Goal: Feedback & Contribution: Submit feedback/report problem

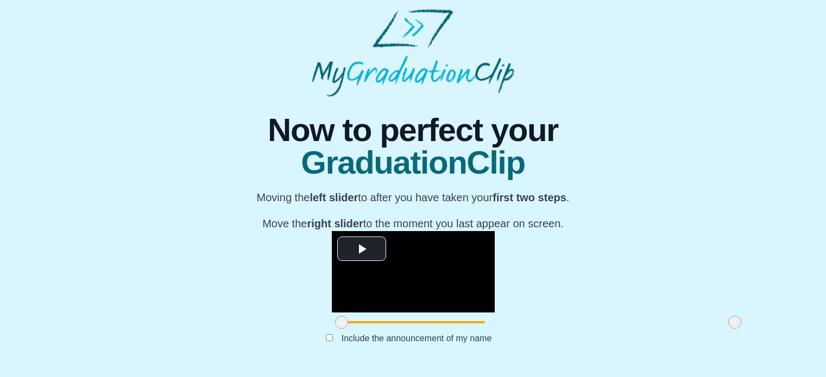
scroll to position [148, 0]
click at [396, 231] on video "Video Player" at bounding box center [413, 271] width 163 height 81
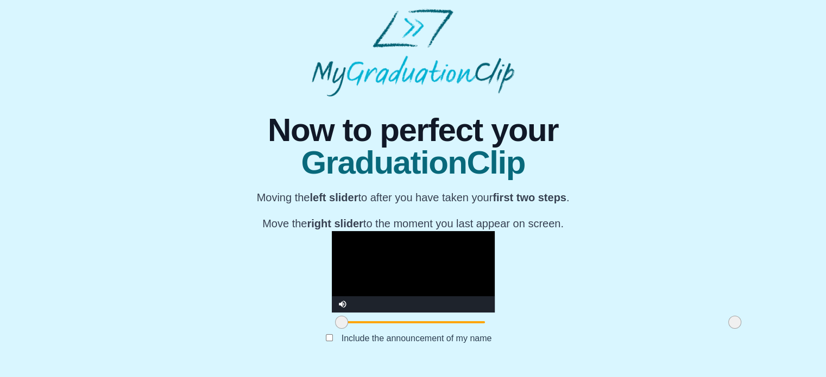
click at [396, 231] on video "Video Player" at bounding box center [413, 271] width 163 height 81
click at [477, 231] on video "Video Player" at bounding box center [413, 271] width 163 height 81
click at [332, 321] on div at bounding box center [342, 323] width 20 height 20
drag, startPoint x: 218, startPoint y: 327, endPoint x: 224, endPoint y: 327, distance: 6.5
click at [341, 327] on span at bounding box center [347, 322] width 13 height 13
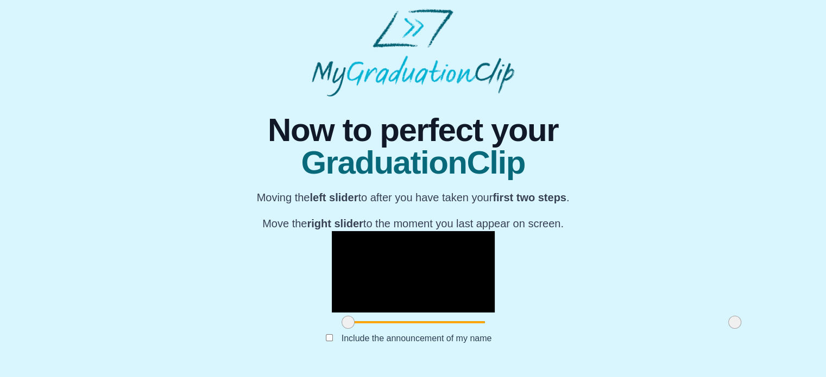
click at [332, 231] on video "Video Player" at bounding box center [413, 271] width 163 height 81
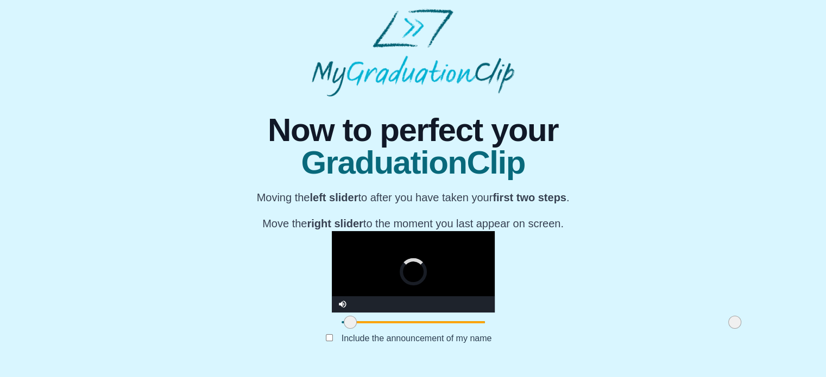
click at [344, 323] on span at bounding box center [350, 322] width 13 height 13
click at [332, 231] on video "Video Player" at bounding box center [413, 271] width 163 height 81
click at [346, 326] on span at bounding box center [352, 322] width 13 height 13
click at [332, 251] on video "Video Player" at bounding box center [413, 271] width 163 height 81
click at [351, 325] on span at bounding box center [357, 322] width 13 height 13
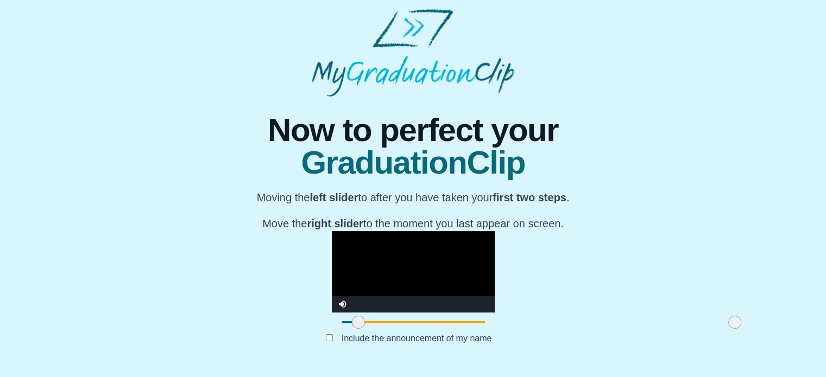
click at [332, 246] on video "Video Player" at bounding box center [413, 271] width 163 height 81
click at [356, 325] on span at bounding box center [362, 322] width 13 height 13
click at [332, 256] on video "Video Player" at bounding box center [413, 271] width 163 height 81
drag, startPoint x: 240, startPoint y: 322, endPoint x: 248, endPoint y: 321, distance: 7.6
click at [358, 321] on span at bounding box center [364, 322] width 13 height 13
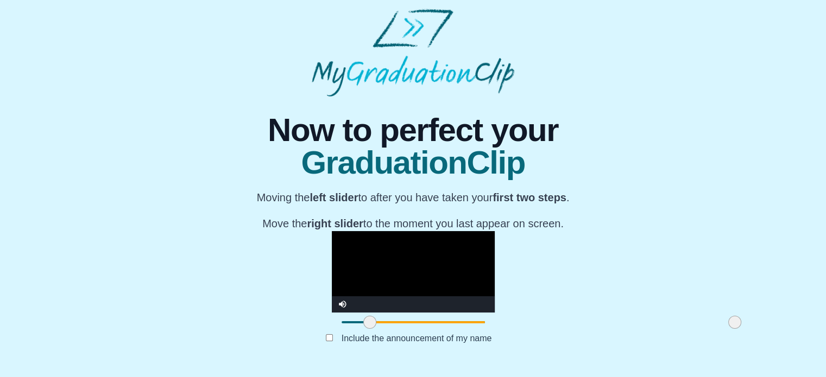
click at [332, 235] on video "Video Player" at bounding box center [413, 271] width 163 height 81
drag, startPoint x: 258, startPoint y: 324, endPoint x: 264, endPoint y: 324, distance: 6.0
click at [379, 324] on span at bounding box center [385, 322] width 13 height 13
click at [332, 231] on video "Video Player" at bounding box center [413, 271] width 163 height 81
drag, startPoint x: 258, startPoint y: 321, endPoint x: 279, endPoint y: 321, distance: 20.6
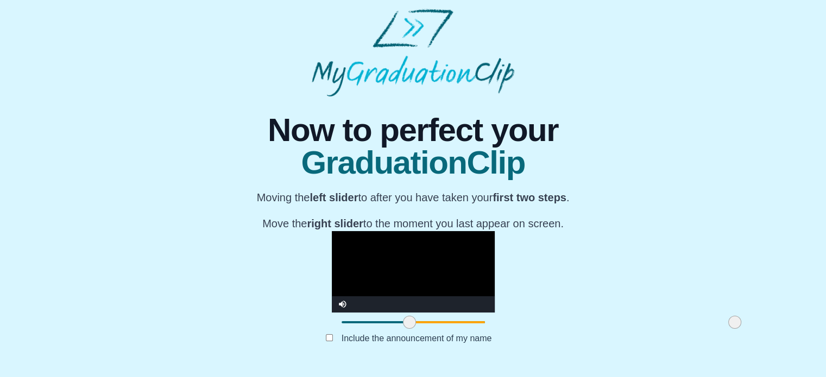
click at [403, 321] on span at bounding box center [409, 322] width 13 height 13
click at [332, 231] on video "Video Player" at bounding box center [413, 271] width 163 height 81
drag, startPoint x: 285, startPoint y: 328, endPoint x: 292, endPoint y: 328, distance: 7.1
click at [411, 328] on span at bounding box center [417, 322] width 13 height 13
click at [332, 231] on video "Video Player" at bounding box center [413, 271] width 163 height 81
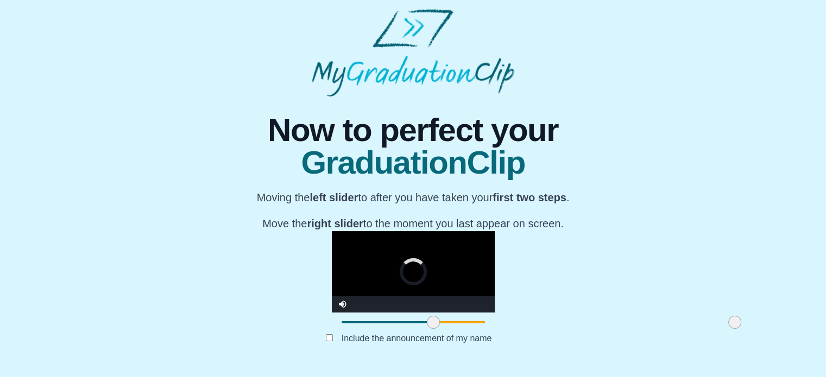
drag, startPoint x: 290, startPoint y: 324, endPoint x: 306, endPoint y: 326, distance: 15.9
click at [427, 326] on span at bounding box center [433, 322] width 13 height 13
click at [346, 231] on video "Video Player" at bounding box center [413, 271] width 163 height 81
click at [428, 325] on span at bounding box center [434, 322] width 13 height 13
click at [353, 251] on video "Video Player" at bounding box center [413, 271] width 163 height 81
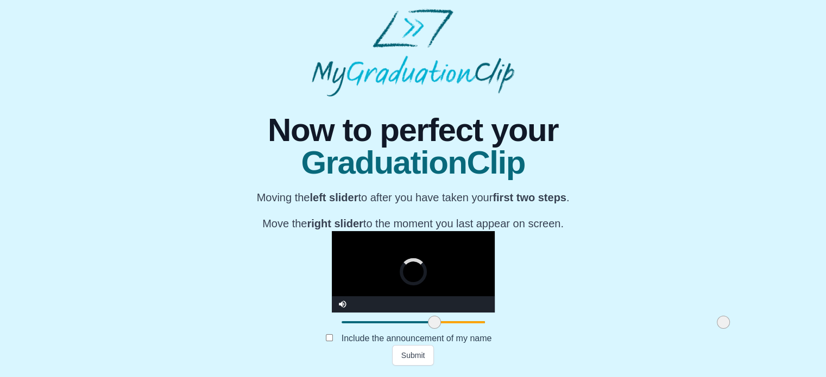
drag, startPoint x: 610, startPoint y: 324, endPoint x: 597, endPoint y: 324, distance: 12.5
click at [717, 324] on span at bounding box center [723, 322] width 13 height 13
click at [495, 231] on video "Video Player" at bounding box center [413, 271] width 163 height 81
drag, startPoint x: 599, startPoint y: 324, endPoint x: 591, endPoint y: 325, distance: 8.2
click at [709, 325] on span at bounding box center [715, 322] width 13 height 13
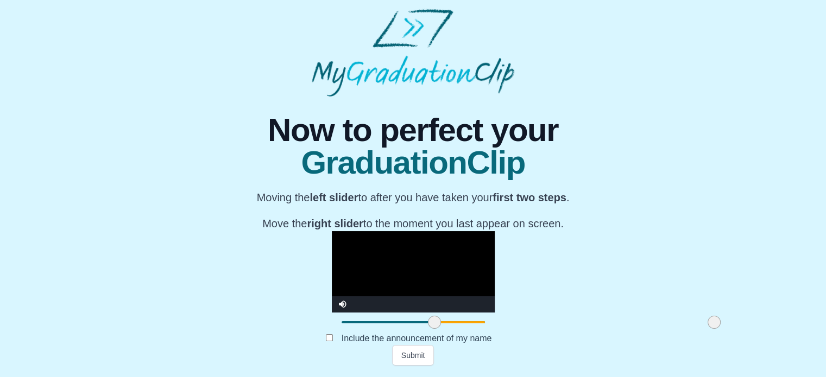
click at [495, 237] on video "Video Player" at bounding box center [413, 271] width 163 height 81
drag, startPoint x: 586, startPoint y: 324, endPoint x: 575, endPoint y: 324, distance: 11.4
click at [697, 324] on span at bounding box center [703, 322] width 13 height 13
click at [495, 231] on video "Video Player" at bounding box center [413, 271] width 163 height 81
drag, startPoint x: 577, startPoint y: 326, endPoint x: 520, endPoint y: 320, distance: 57.3
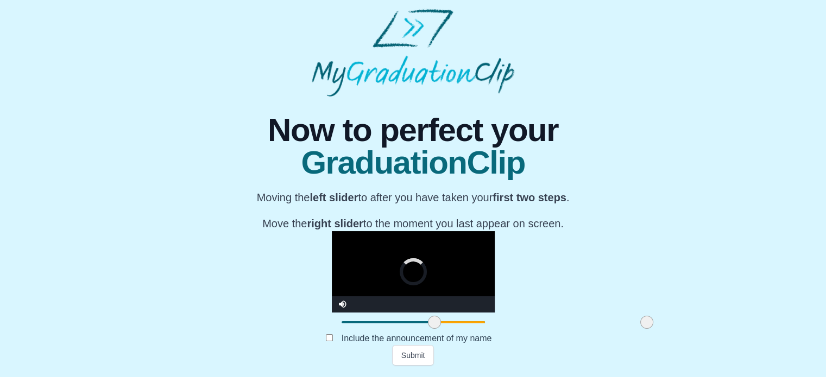
click at [640, 320] on span at bounding box center [646, 322] width 13 height 13
click at [495, 231] on video "Video Player" at bounding box center [413, 271] width 163 height 81
drag, startPoint x: 521, startPoint y: 326, endPoint x: 672, endPoint y: 325, distance: 150.9
click at [672, 325] on div "**********" at bounding box center [413, 231] width 808 height 269
click at [495, 231] on video "Video Player" at bounding box center [413, 271] width 163 height 81
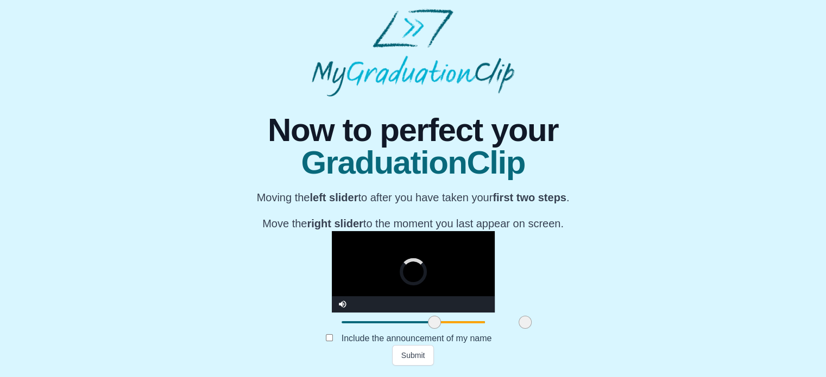
drag, startPoint x: 608, startPoint y: 323, endPoint x: 397, endPoint y: 317, distance: 210.2
click at [515, 317] on div at bounding box center [525, 323] width 20 height 20
click at [413, 231] on video "Video Player" at bounding box center [413, 271] width 163 height 81
drag, startPoint x: 397, startPoint y: 325, endPoint x: 595, endPoint y: 326, distance: 198.2
click at [716, 326] on span at bounding box center [722, 322] width 13 height 13
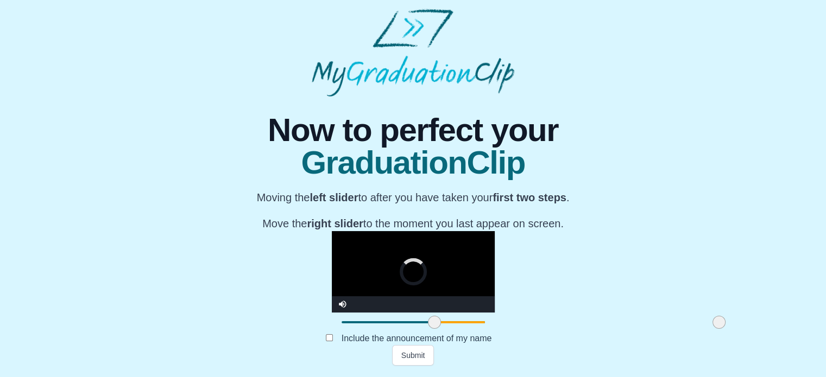
click at [712, 324] on span at bounding box center [718, 322] width 13 height 13
click at [432, 363] on button "Submit" at bounding box center [413, 355] width 42 height 21
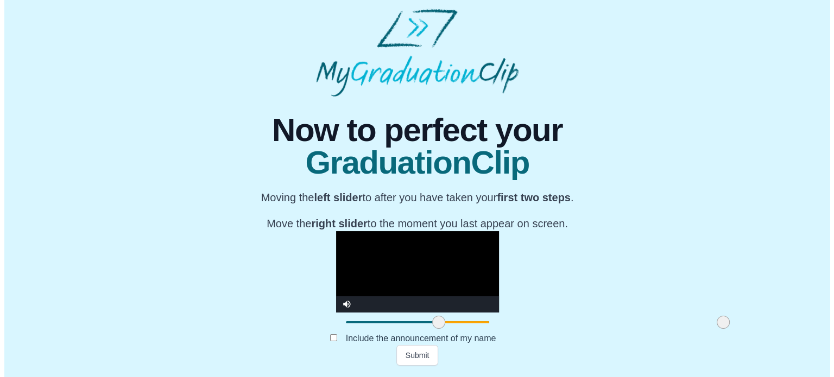
scroll to position [0, 0]
